Goal: Book appointment/travel/reservation

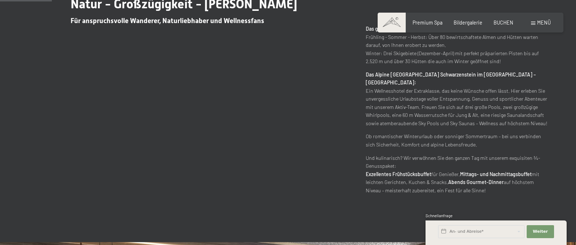
scroll to position [330, 0]
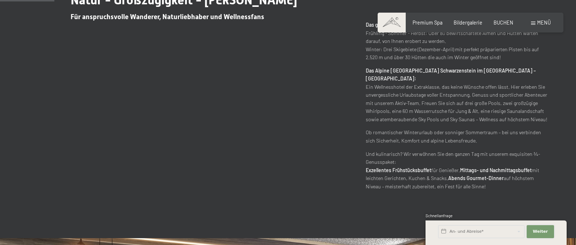
drag, startPoint x: 533, startPoint y: 227, endPoint x: 516, endPoint y: 224, distance: 17.2
click at [533, 227] on button "Weiter Adressfelder ausblenden" at bounding box center [540, 231] width 27 height 13
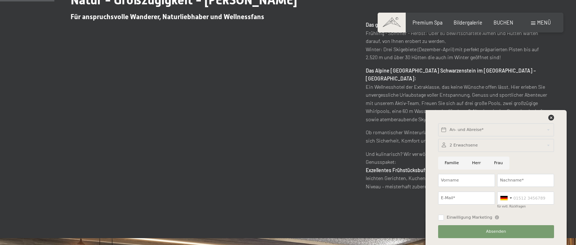
click at [552, 113] on div "An- und Abreise* Weiter Adressfelder ausblenden 2 Erwachsene 2 Erwachsene Älter…" at bounding box center [496, 177] width 125 height 135
click at [552, 116] on icon at bounding box center [551, 118] width 6 height 6
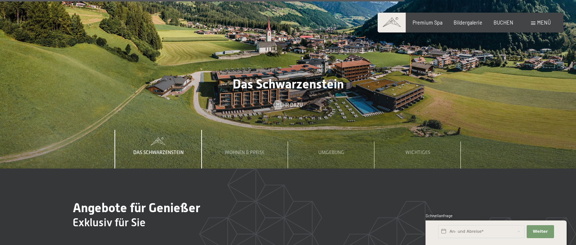
scroll to position [2191, 0]
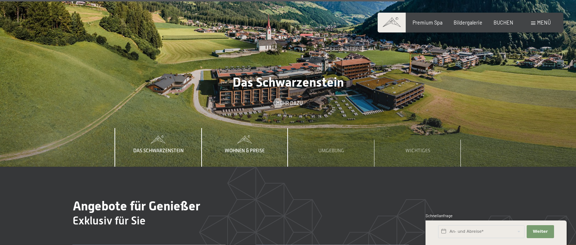
click at [259, 147] on span "Wohnen & Preise" at bounding box center [245, 150] width 40 height 6
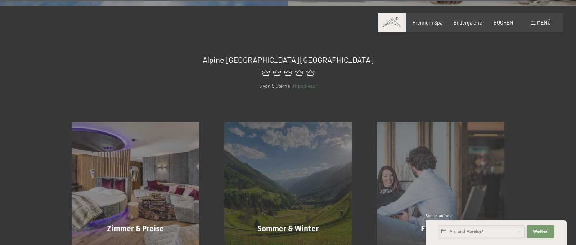
scroll to position [2886, 0]
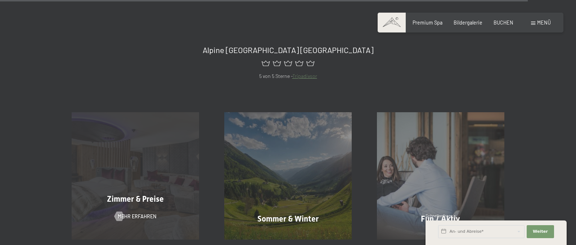
click at [146, 194] on span "Zimmer & Preise" at bounding box center [135, 198] width 57 height 9
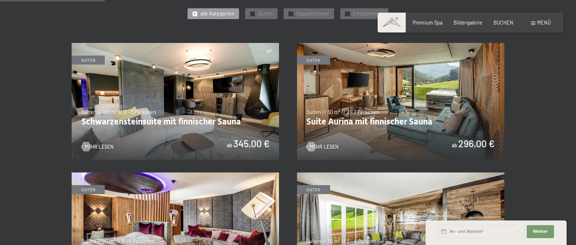
scroll to position [380, 0]
click at [173, 120] on img at bounding box center [175, 101] width 207 height 117
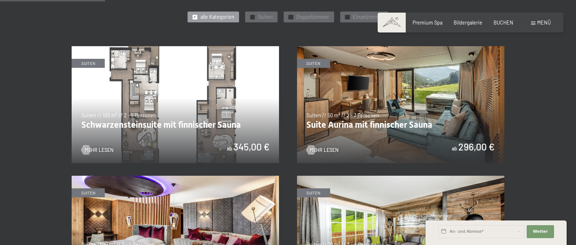
scroll to position [373, 0]
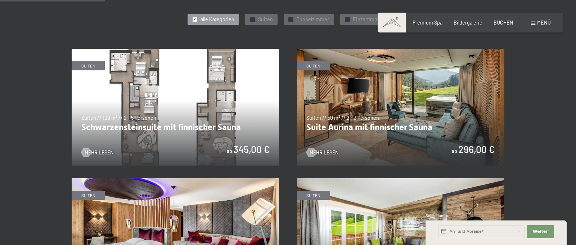
click at [181, 133] on img at bounding box center [175, 107] width 207 height 117
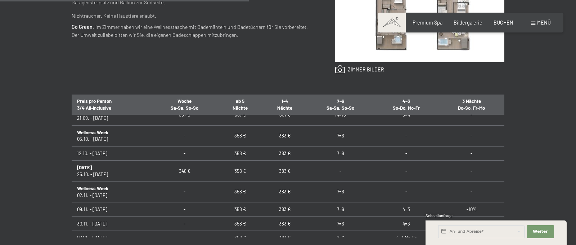
scroll to position [25, 0]
